Goal: Navigation & Orientation: Find specific page/section

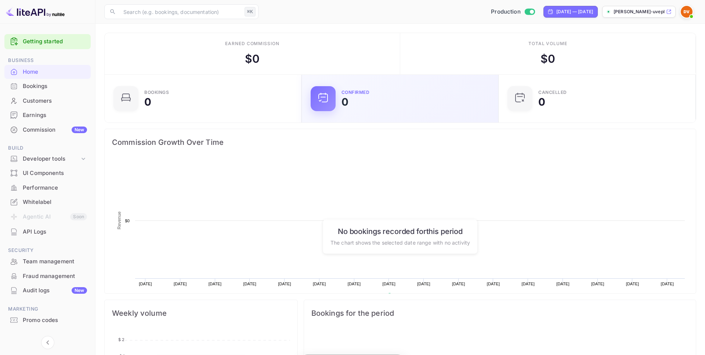
scroll to position [119, 193]
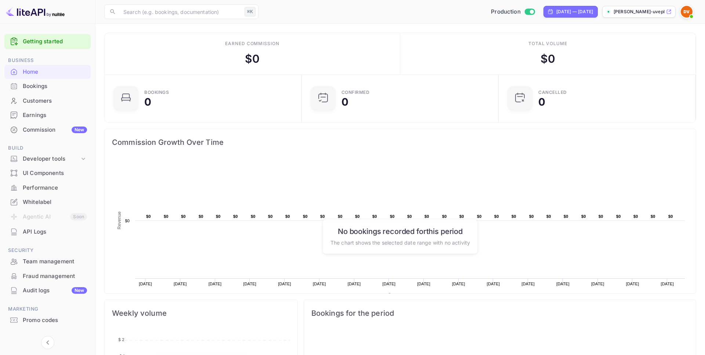
click at [44, 203] on div "Whitelabel" at bounding box center [55, 202] width 64 height 8
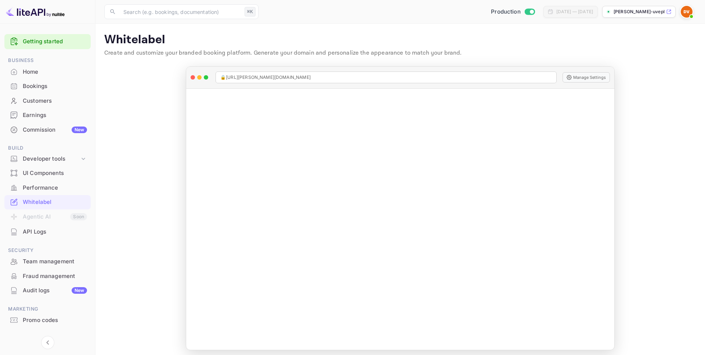
click at [660, 12] on p "[PERSON_NAME]-uvepl...." at bounding box center [639, 11] width 51 height 7
